Goal: Transaction & Acquisition: Purchase product/service

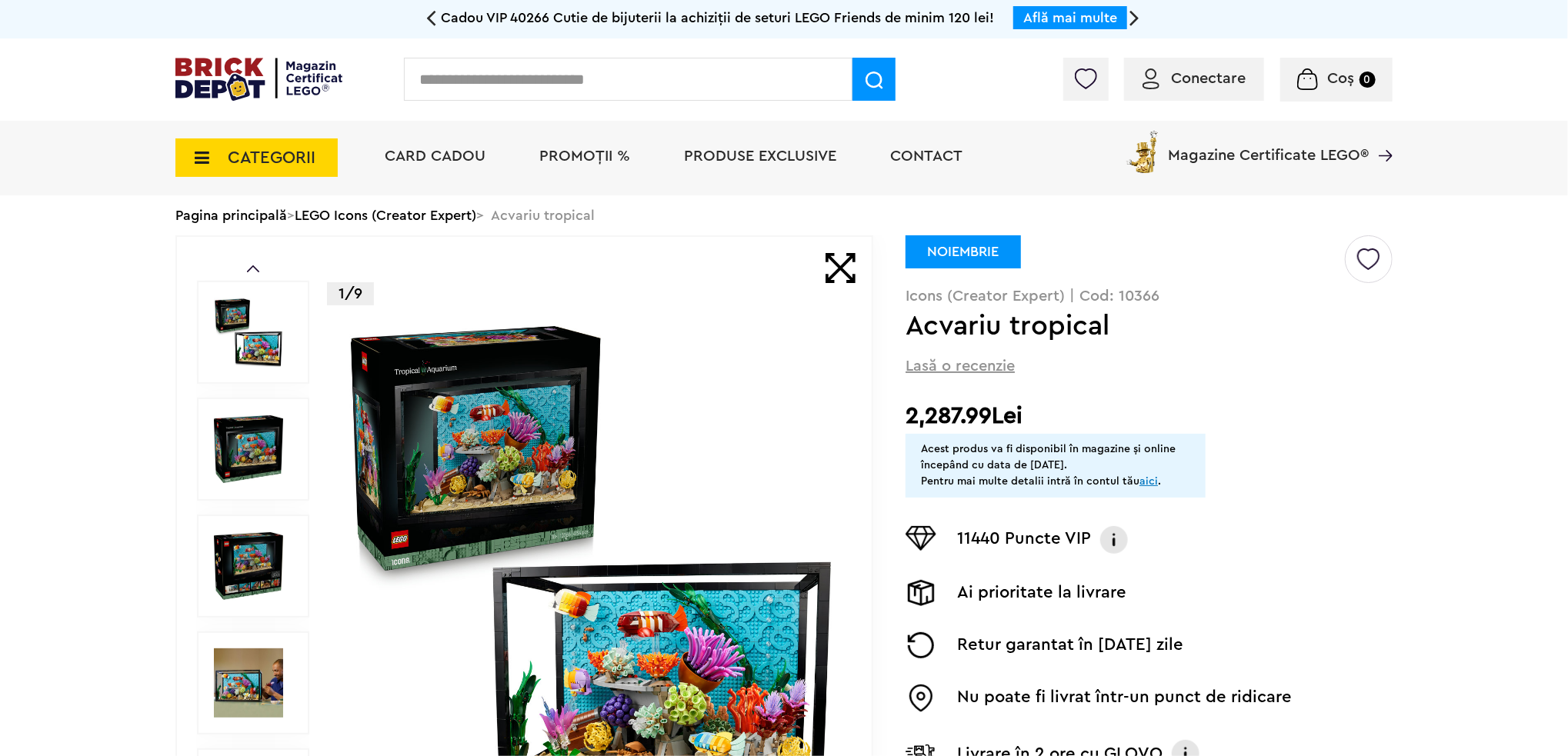
click at [690, 494] on img at bounding box center [591, 566] width 496 height 496
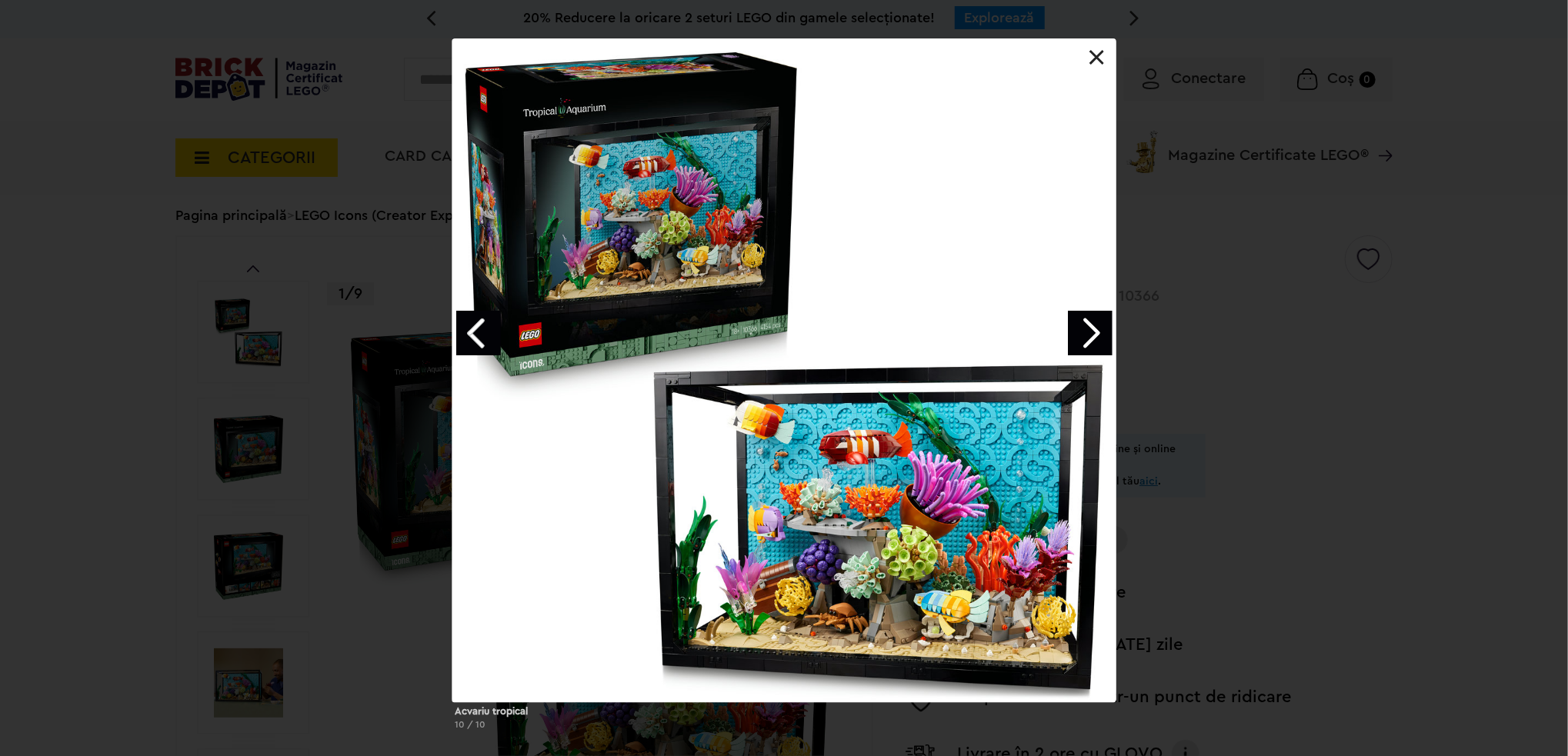
click at [1092, 333] on link "Next image" at bounding box center [1091, 334] width 45 height 45
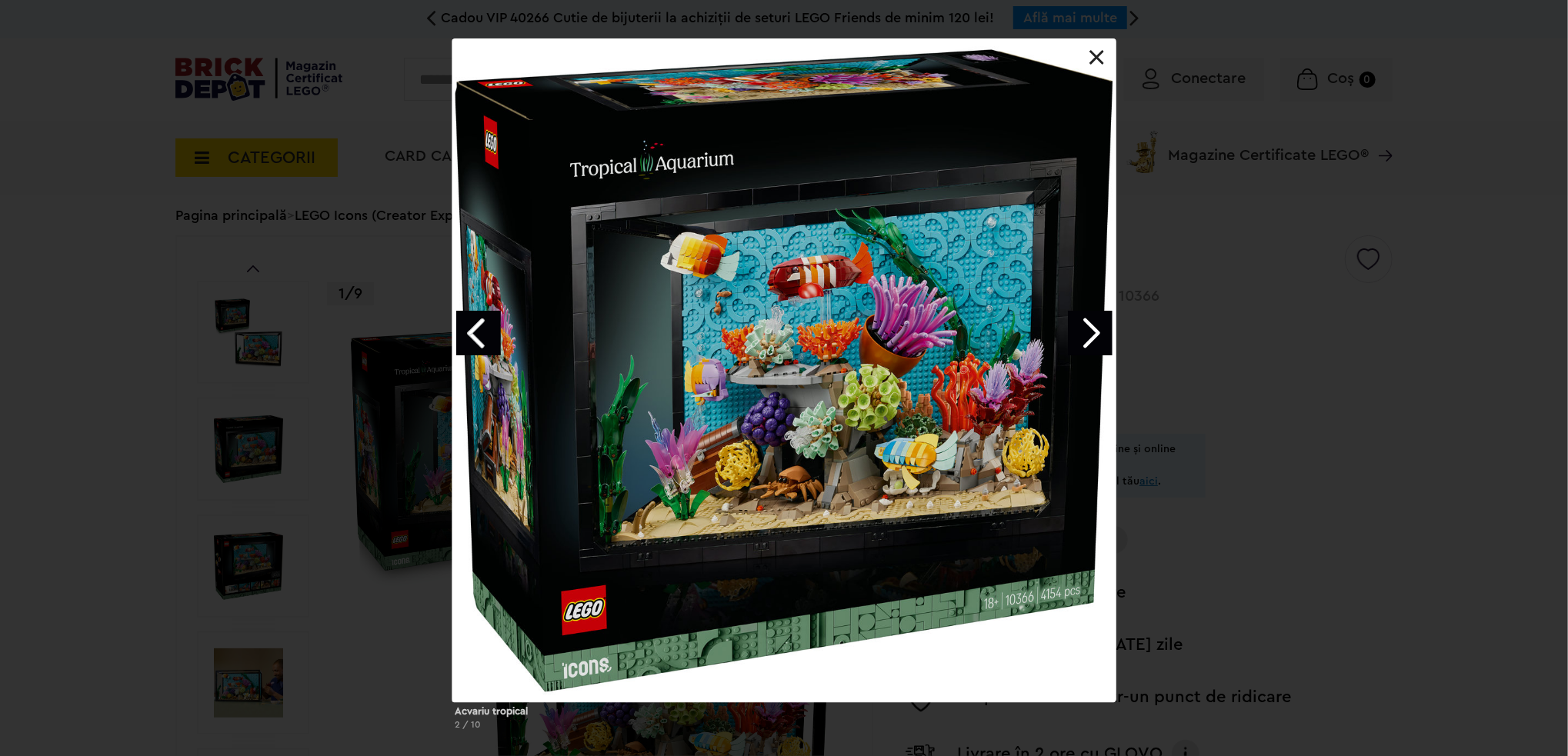
click at [1092, 333] on link "Next image" at bounding box center [1091, 334] width 45 height 45
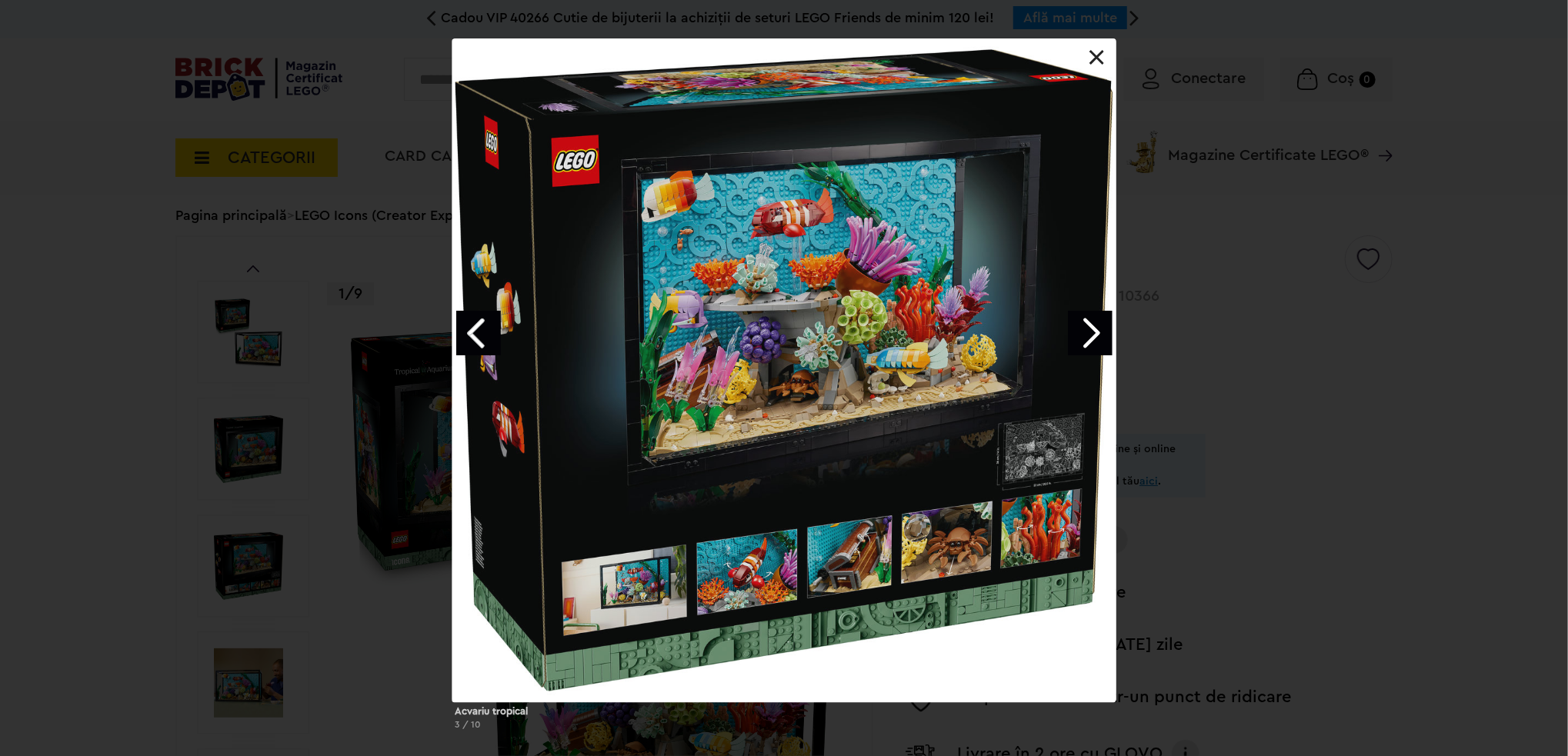
click at [1092, 333] on link "Next image" at bounding box center [1091, 334] width 45 height 45
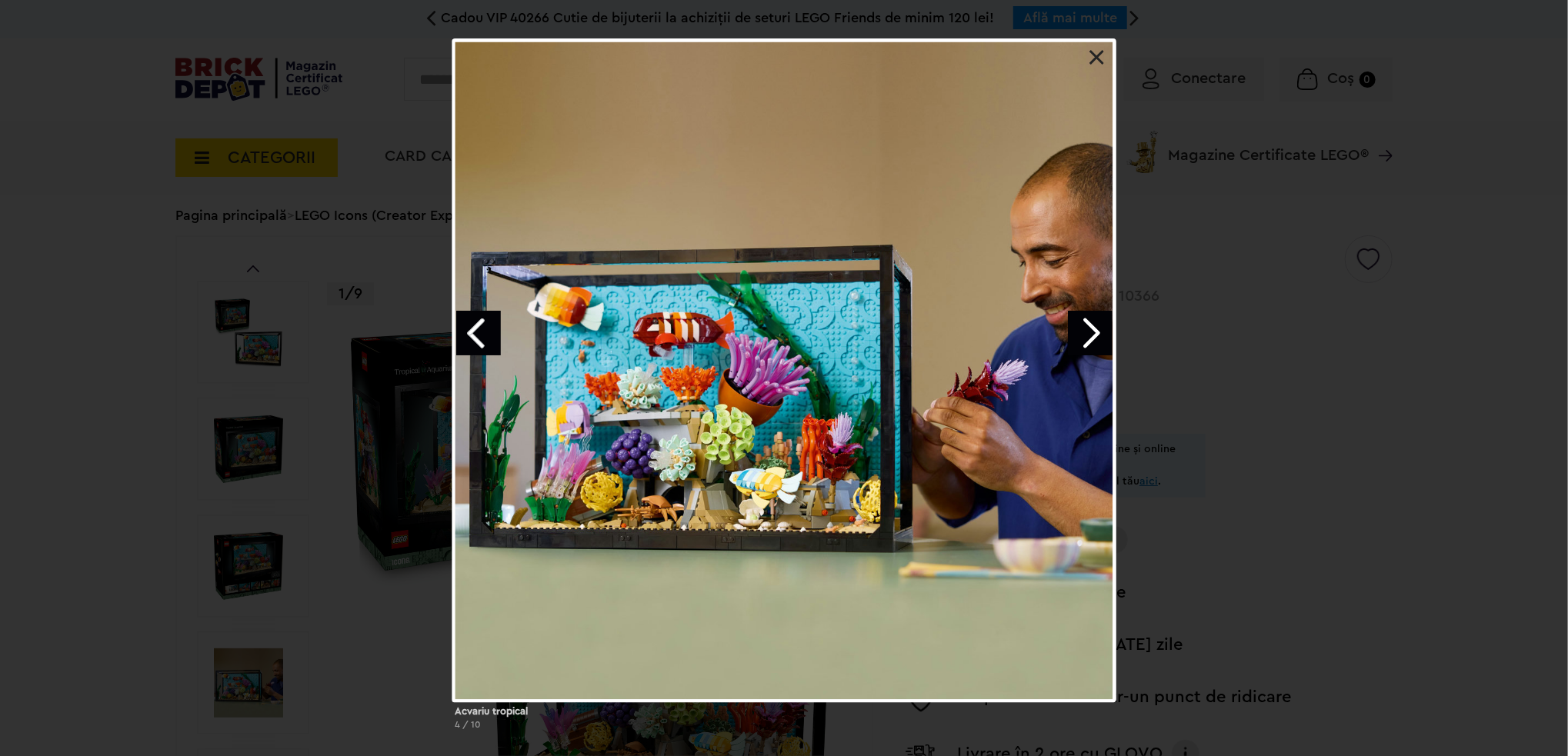
click at [1092, 333] on link "Next image" at bounding box center [1091, 334] width 45 height 45
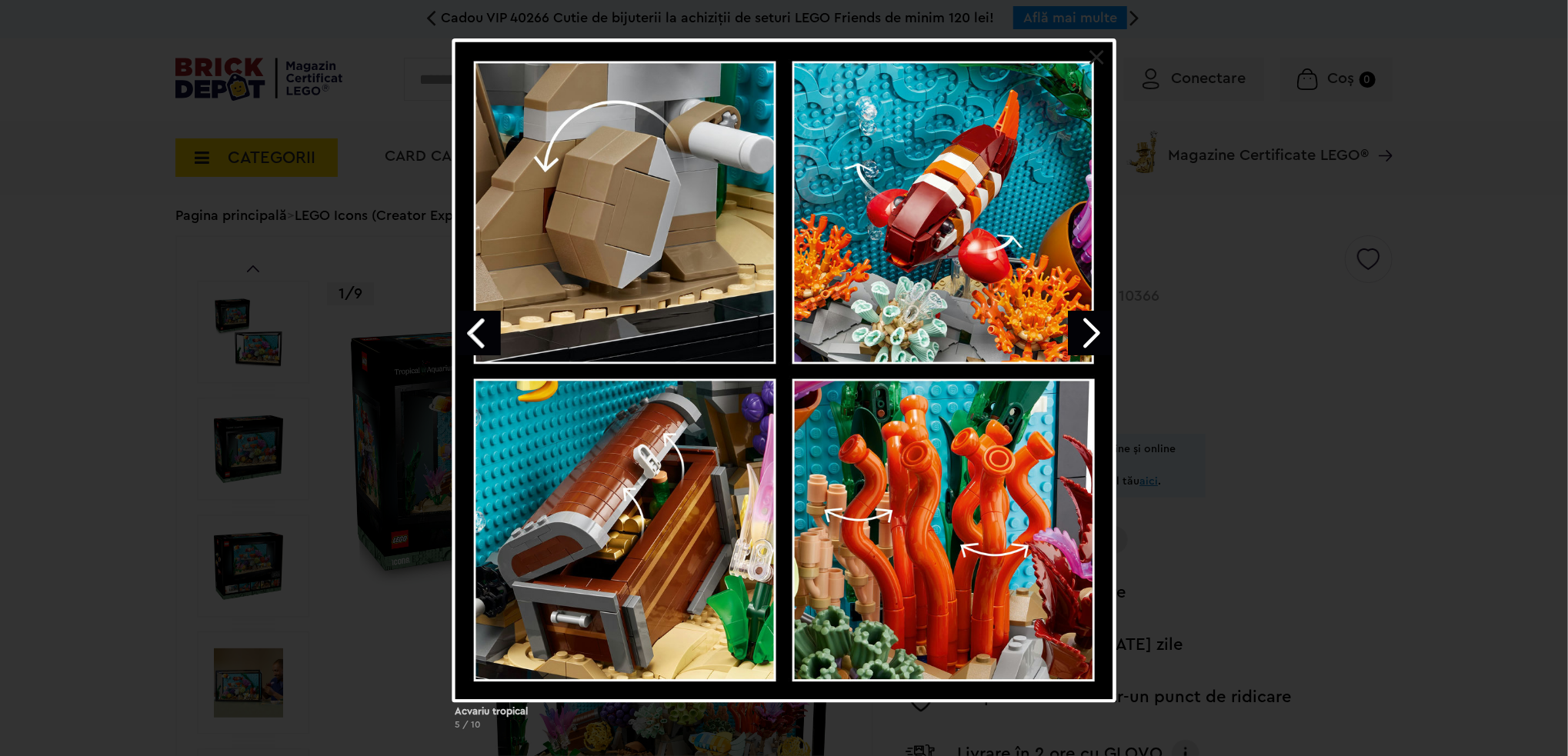
click at [1092, 333] on link "Next image" at bounding box center [1091, 334] width 45 height 45
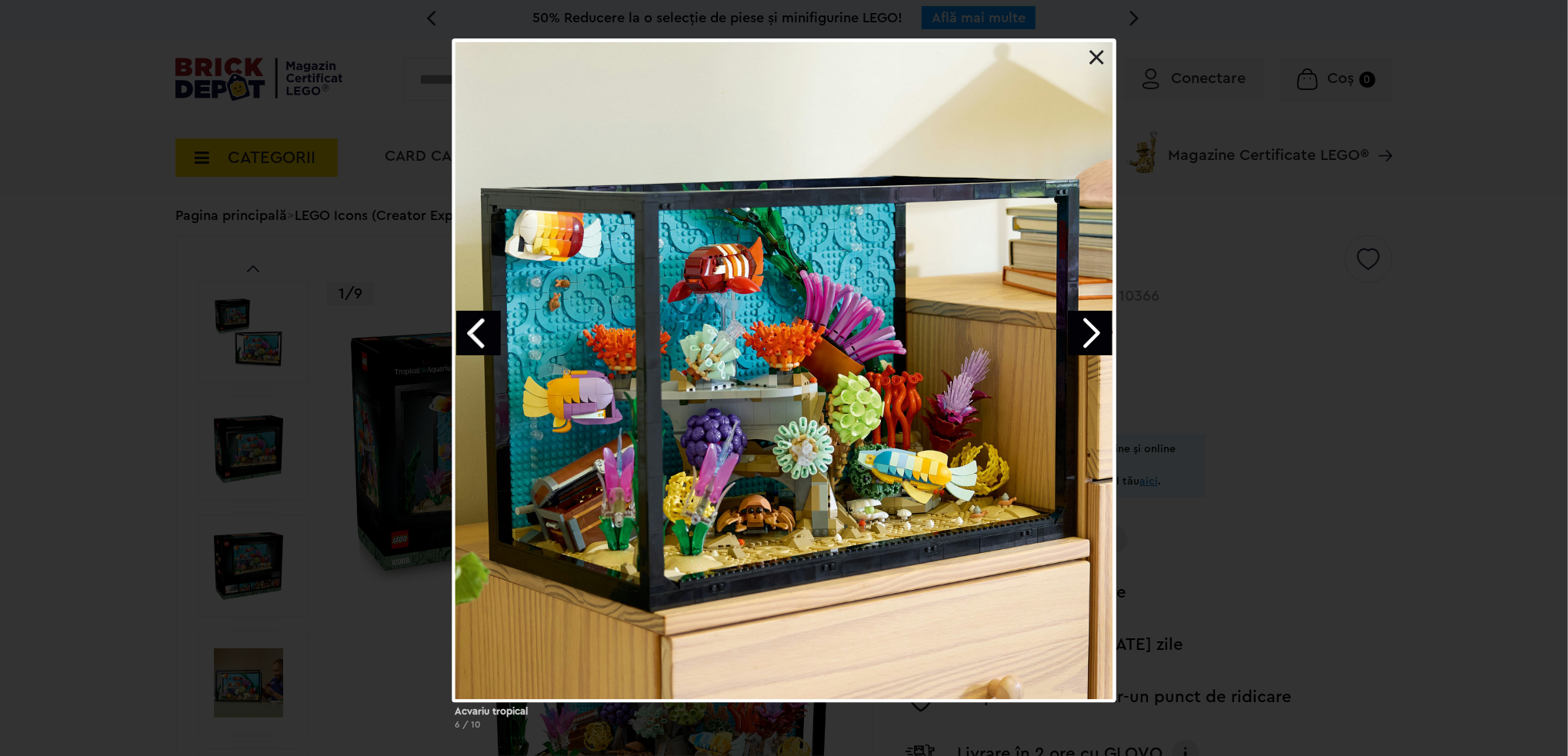
click at [1092, 333] on link "Next image" at bounding box center [1091, 334] width 45 height 45
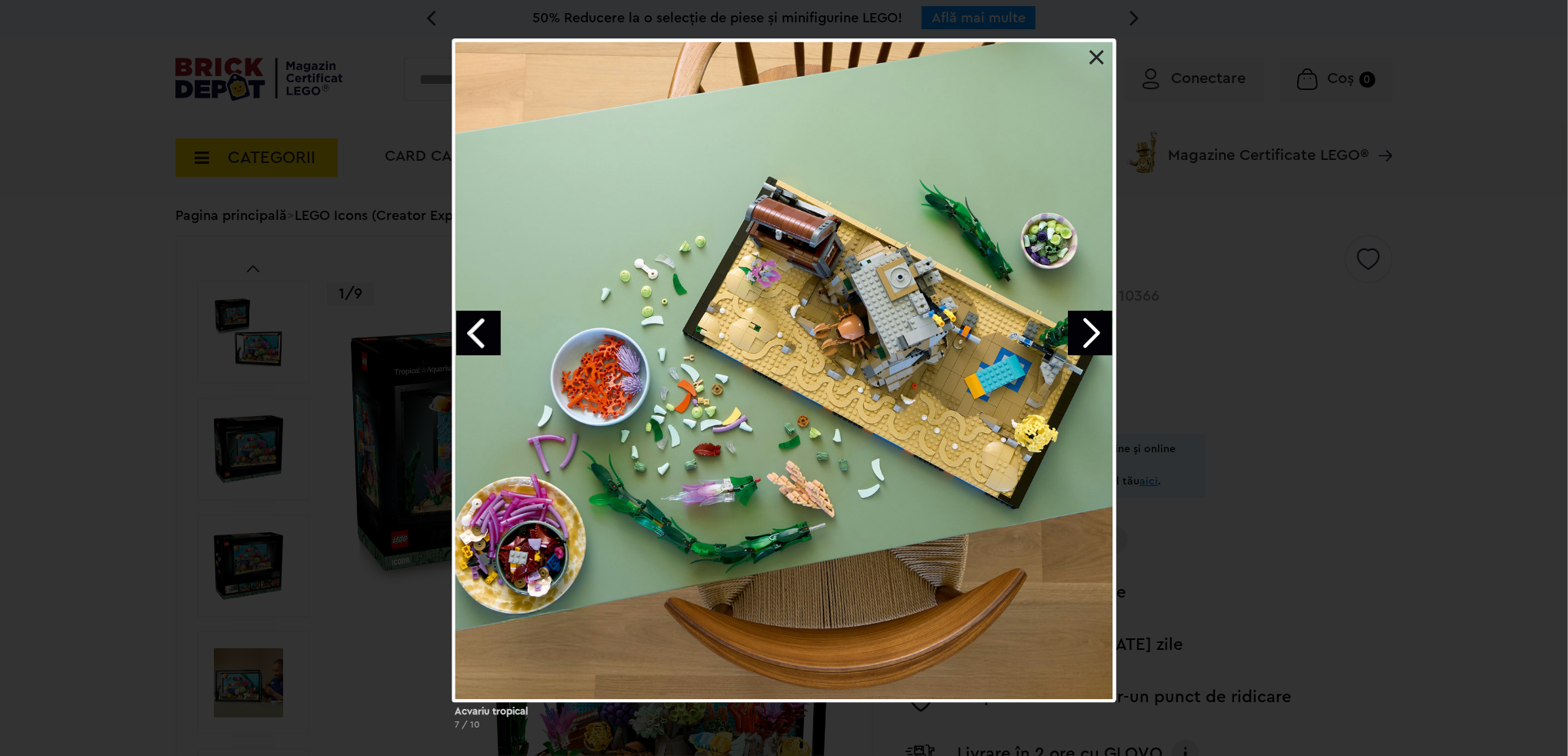
click at [1092, 333] on link "Next image" at bounding box center [1091, 334] width 45 height 45
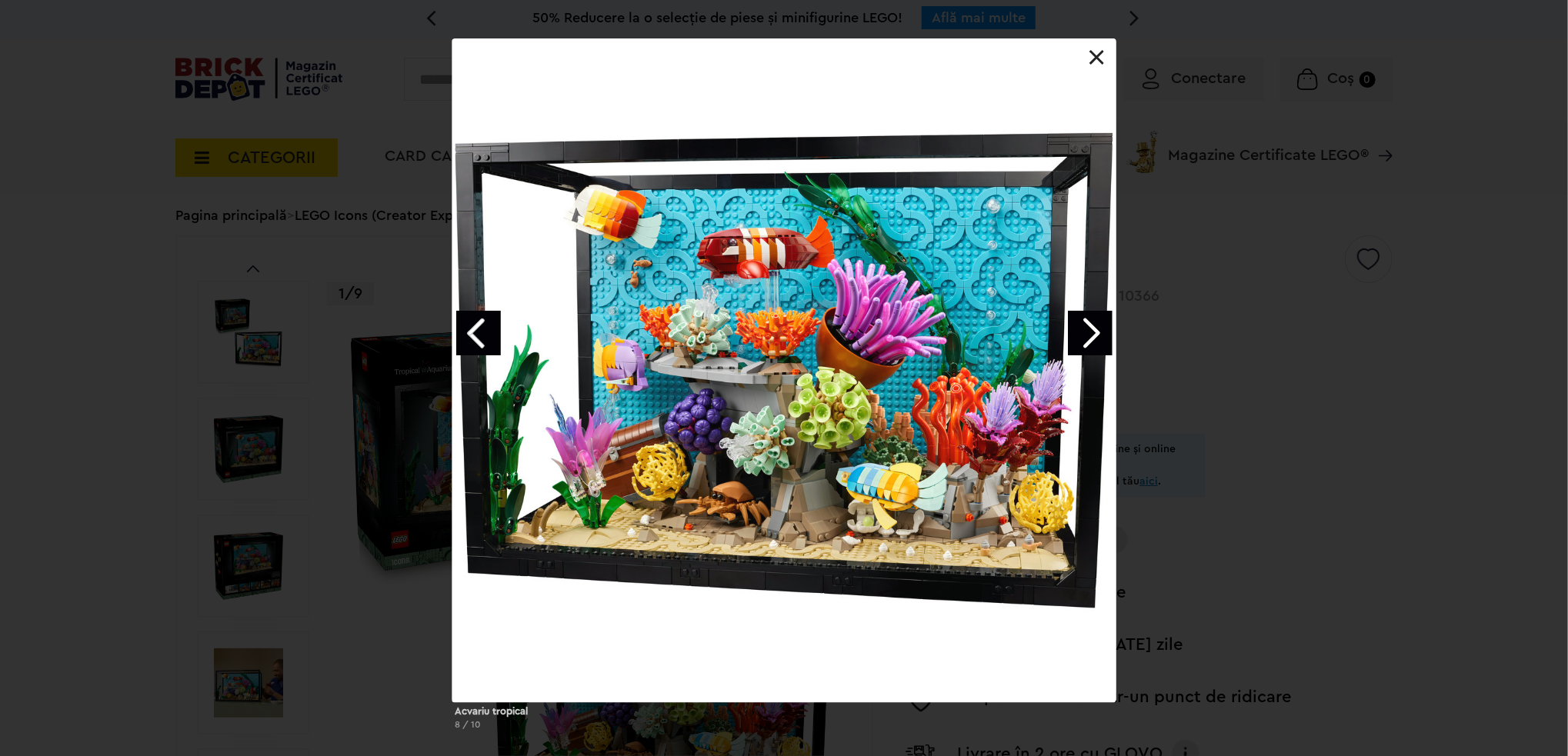
click at [1092, 333] on link "Next image" at bounding box center [1091, 334] width 45 height 45
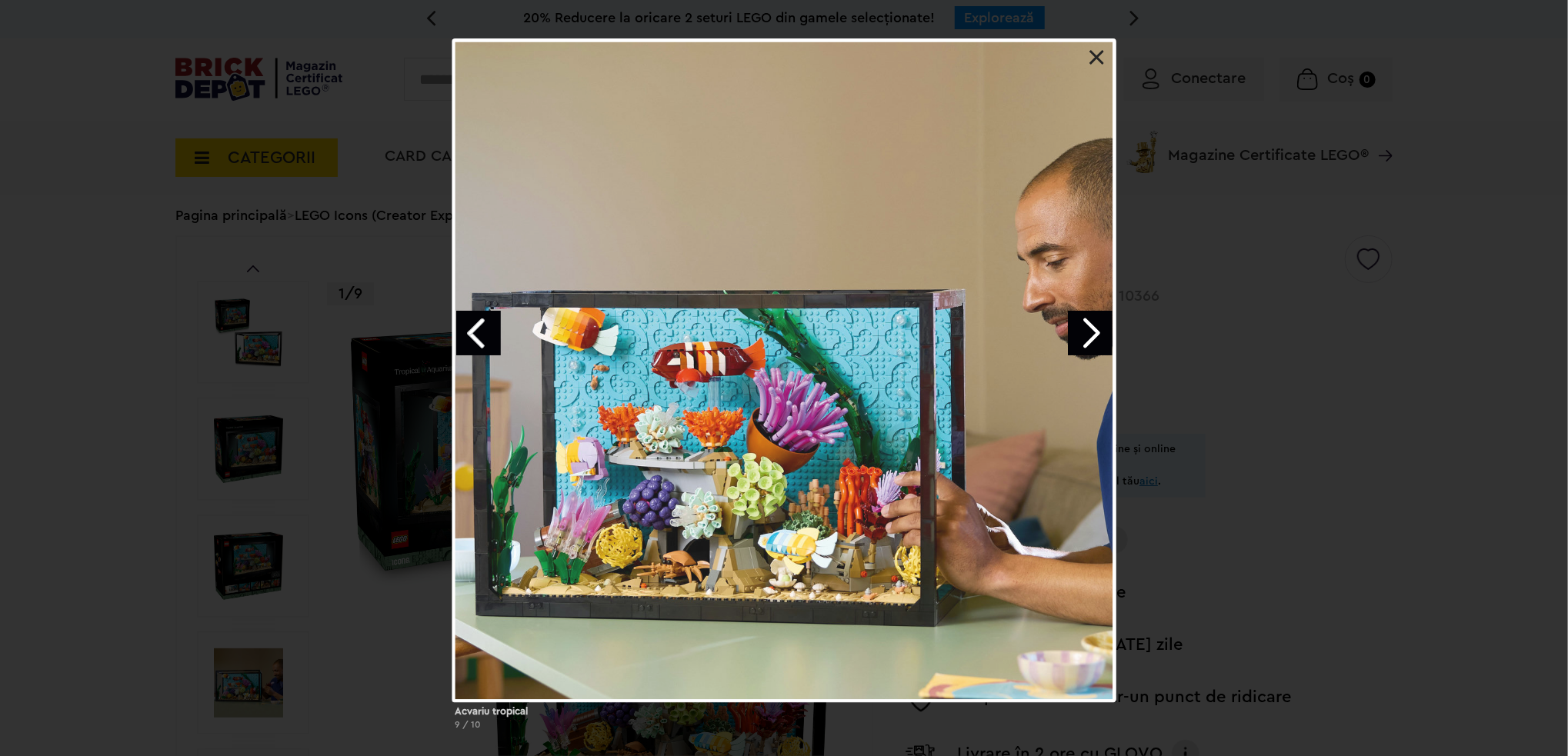
click at [1092, 333] on link "Next image" at bounding box center [1091, 334] width 45 height 45
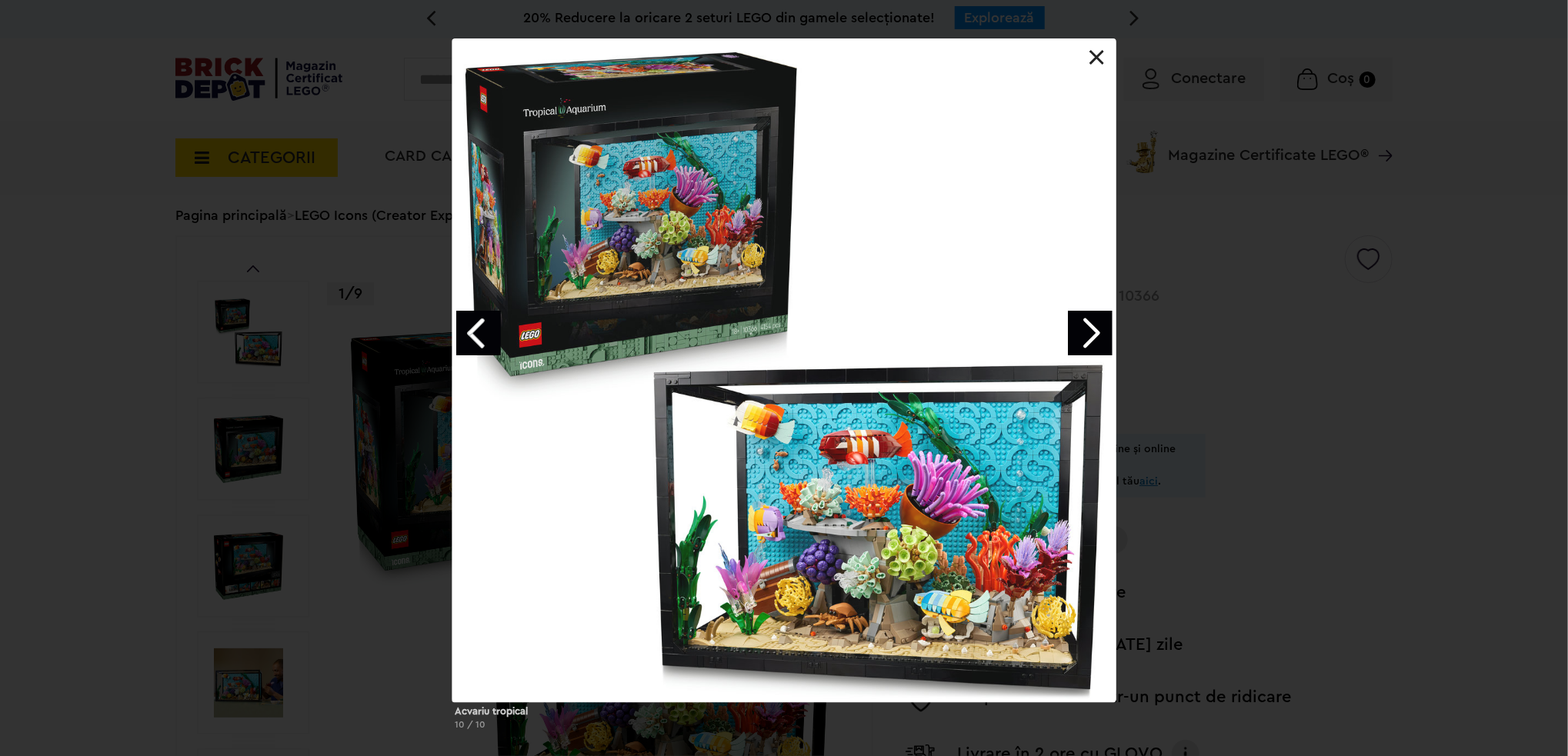
click at [1092, 333] on link "Next image" at bounding box center [1091, 334] width 45 height 45
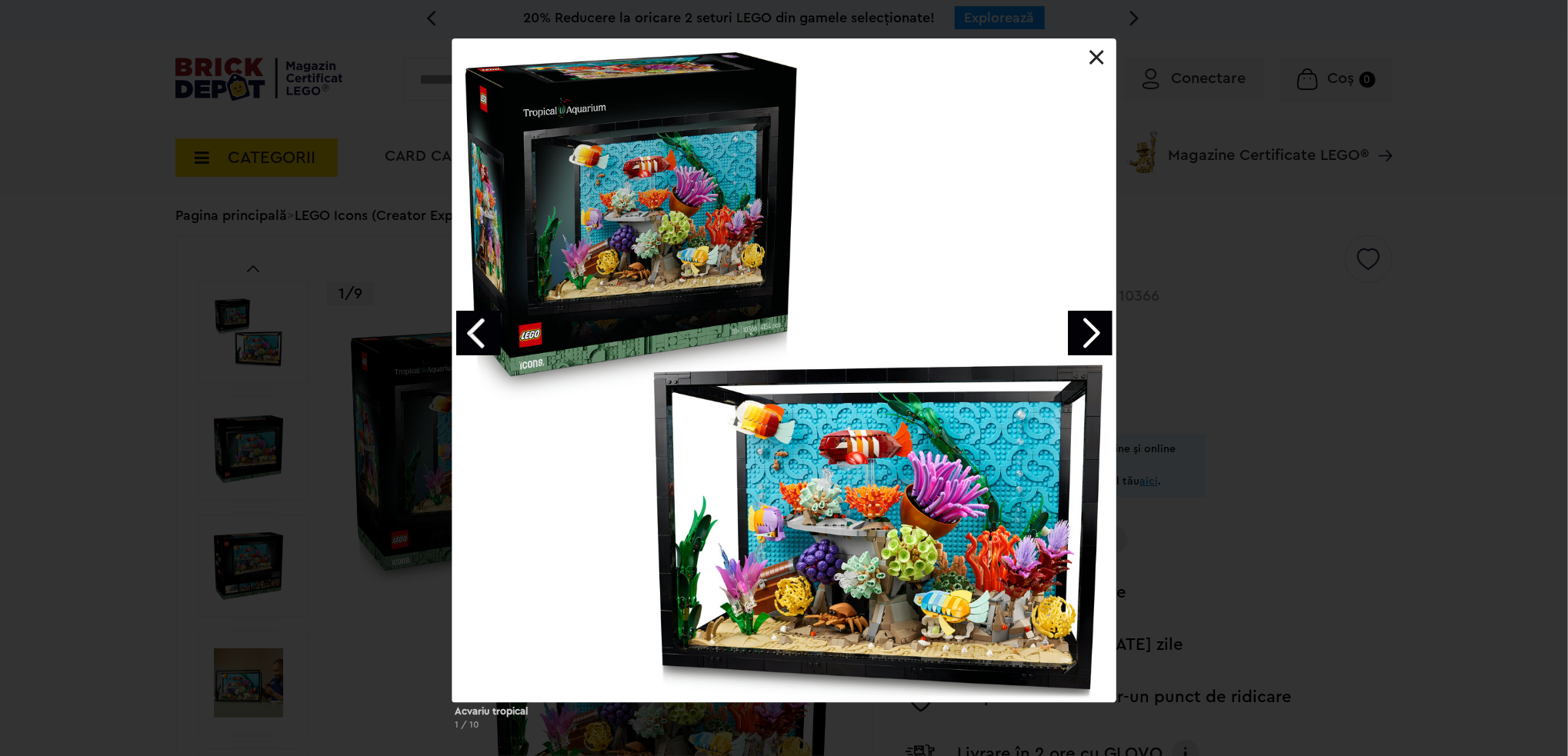
click at [1092, 333] on link "Next image" at bounding box center [1091, 334] width 45 height 45
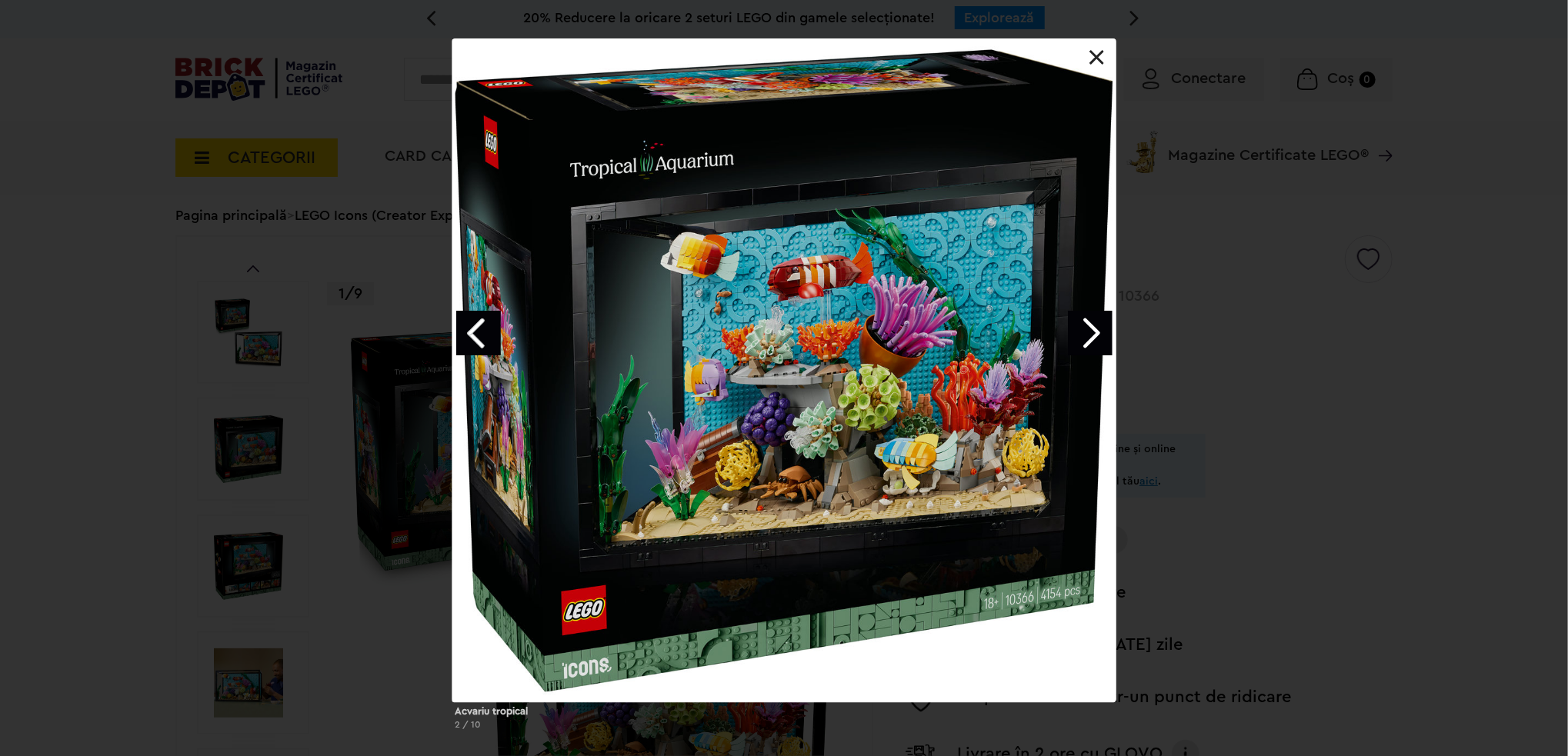
click at [1092, 333] on link "Next image" at bounding box center [1091, 334] width 45 height 45
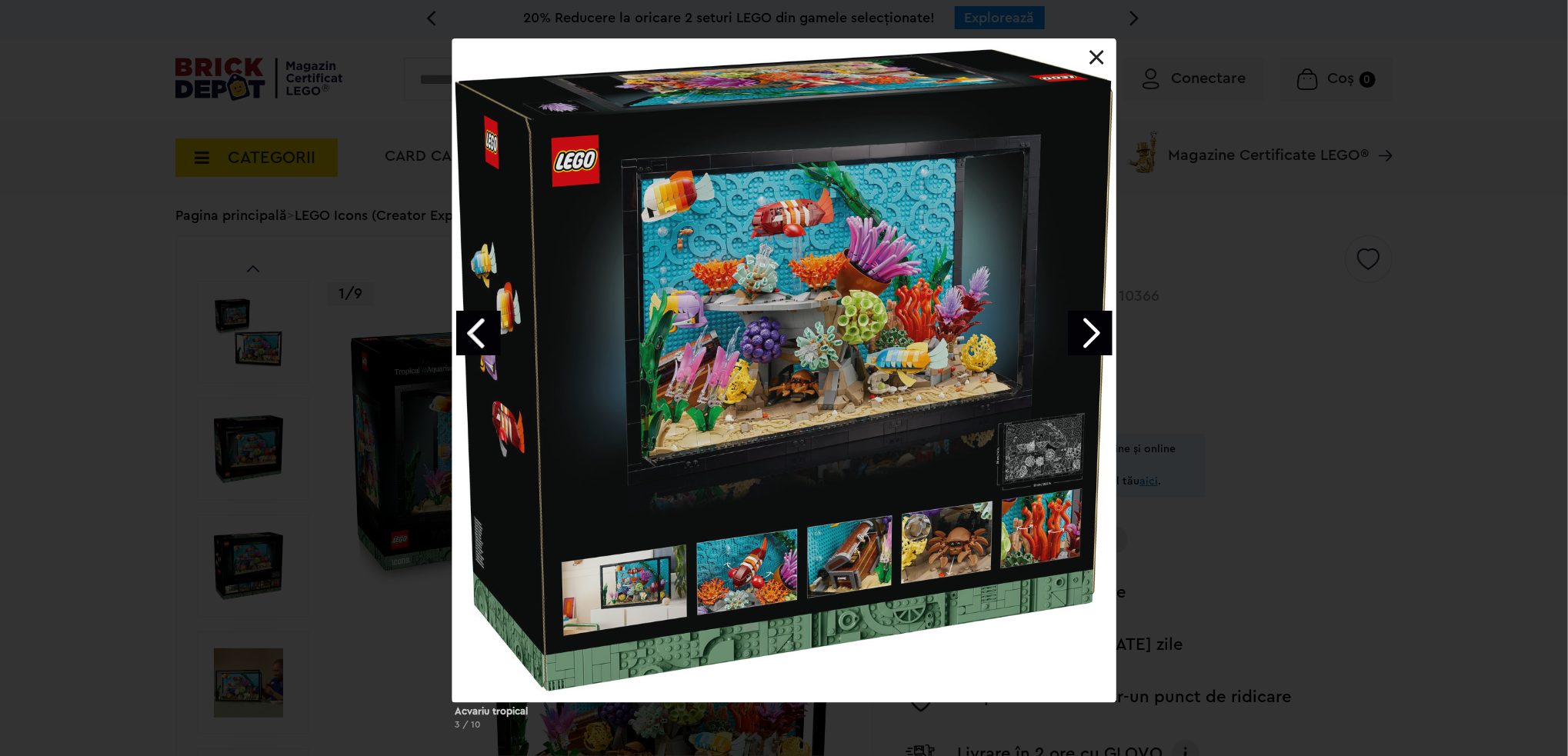
click at [1371, 381] on div "Acvariu tropical 3 / 10" at bounding box center [784, 390] width 1568 height 704
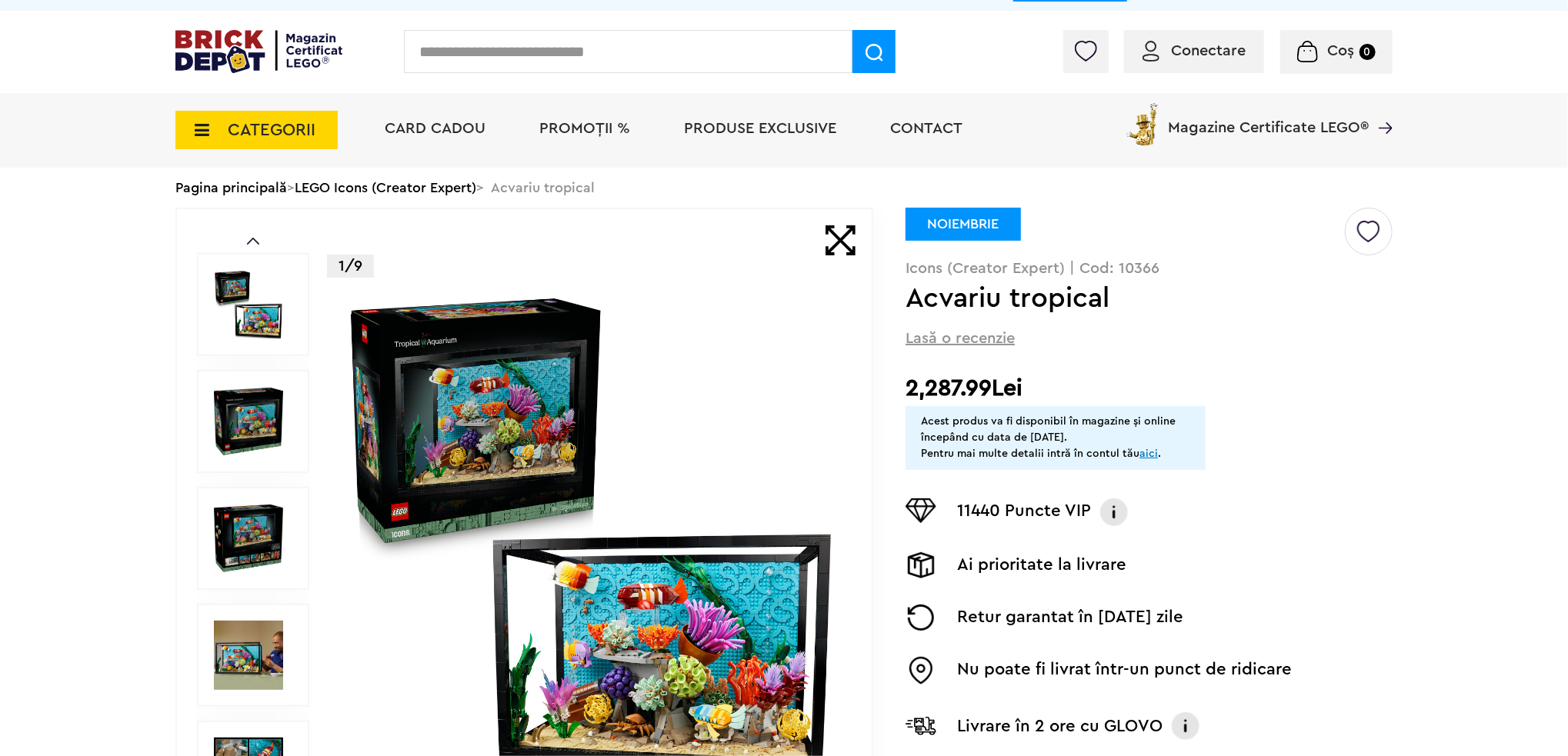
scroll to position [28, 0]
